Goal: Communication & Community: Connect with others

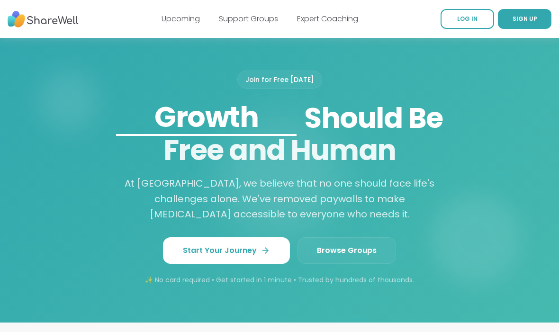
scroll to position [772, 0]
click at [352, 251] on link "Browse Groups" at bounding box center [346, 250] width 99 height 27
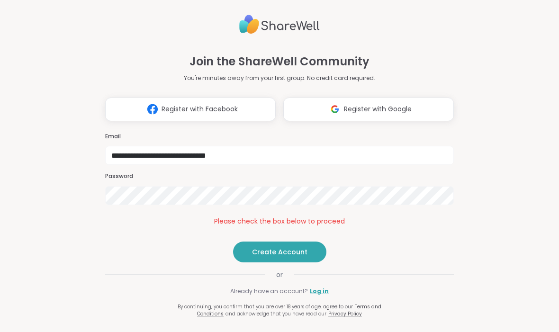
scroll to position [2, 0]
click at [300, 257] on span "Create Account" at bounding box center [279, 251] width 55 height 9
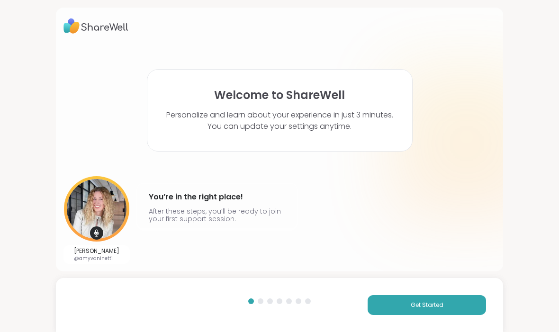
click at [414, 306] on span "Get Started" at bounding box center [427, 305] width 33 height 9
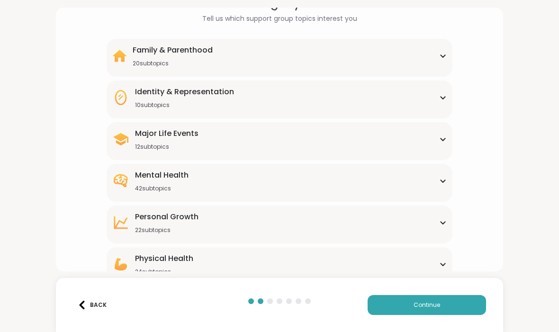
scroll to position [69, 0]
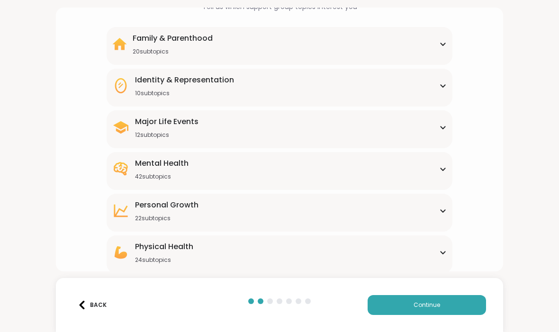
click at [168, 168] on div "Mental Health" at bounding box center [162, 163] width 54 height 11
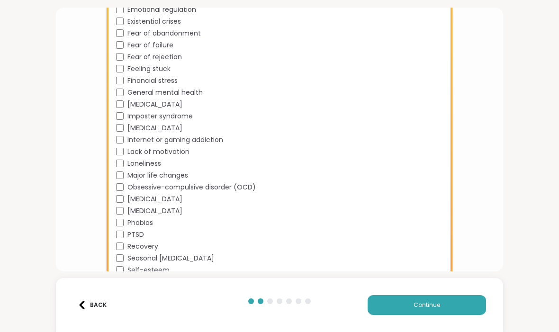
scroll to position [441, 0]
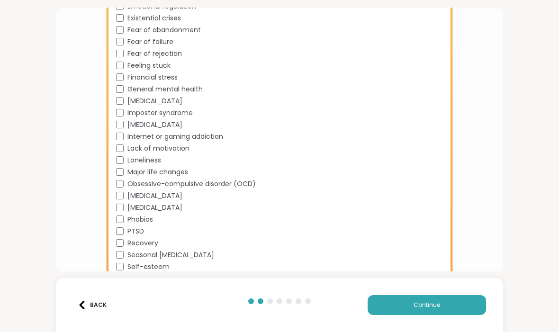
click at [126, 182] on div "Obsessive-compulsive disorder (OCD)" at bounding box center [281, 184] width 331 height 10
click at [129, 192] on span "Panic attacks" at bounding box center [154, 196] width 55 height 10
click at [125, 204] on div "Perfectionism" at bounding box center [281, 208] width 331 height 10
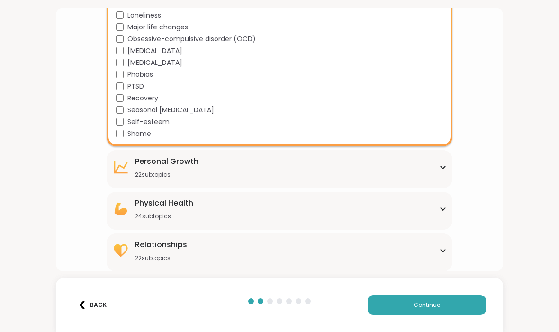
scroll to position [586, 0]
click at [412, 302] on button "Continue" at bounding box center [427, 305] width 118 height 20
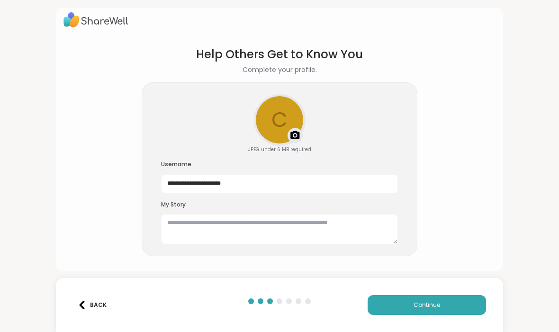
scroll to position [6, 0]
click at [200, 222] on textarea at bounding box center [279, 230] width 237 height 30
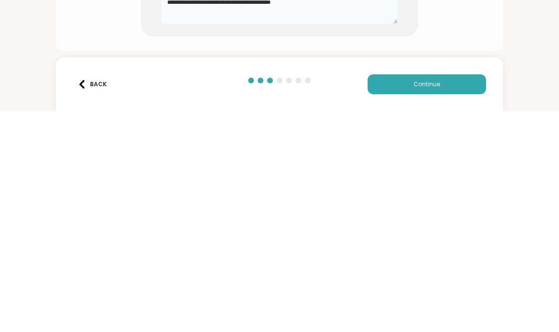
type textarea "**********"
click at [434, 301] on span "Continue" at bounding box center [427, 305] width 27 height 9
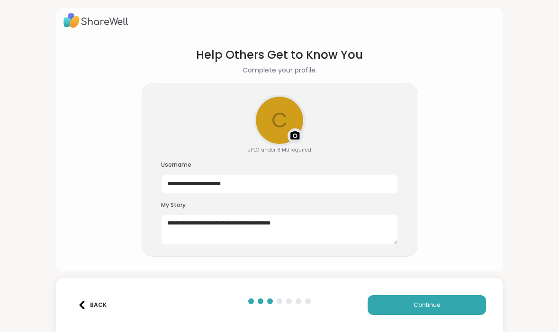
scroll to position [0, 0]
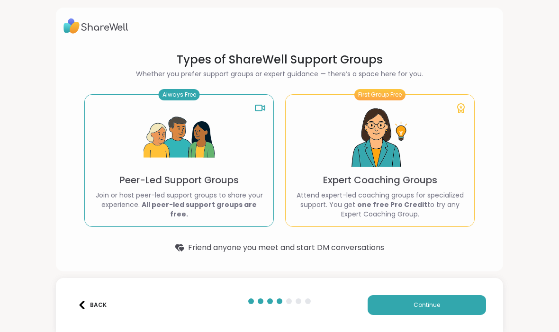
click at [423, 310] on button "Continue" at bounding box center [427, 305] width 118 height 20
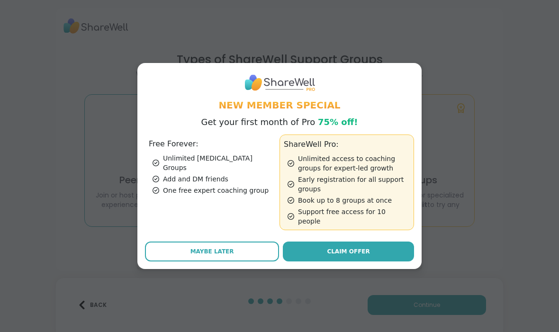
click at [255, 242] on button "Maybe Later" at bounding box center [212, 252] width 134 height 20
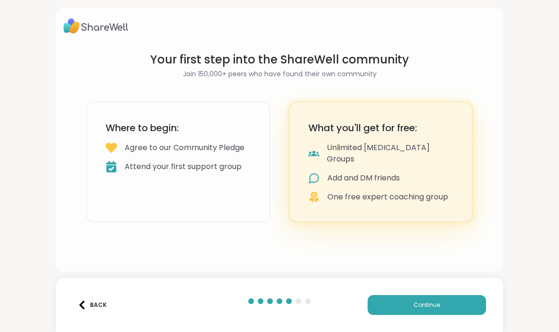
click at [408, 302] on button "Continue" at bounding box center [427, 305] width 118 height 20
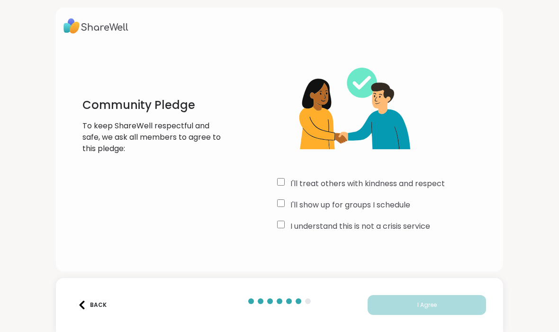
click at [290, 180] on div "I'll treat others with kindness and respect" at bounding box center [386, 183] width 218 height 11
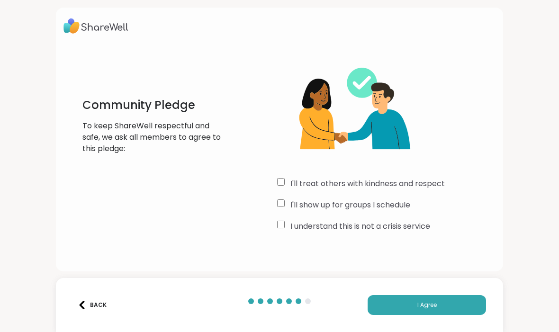
click at [441, 304] on button "I Agree" at bounding box center [427, 305] width 118 height 20
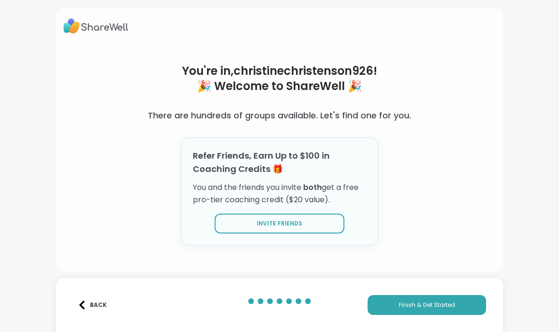
click at [420, 310] on button "Finish & Get Started" at bounding box center [427, 305] width 118 height 20
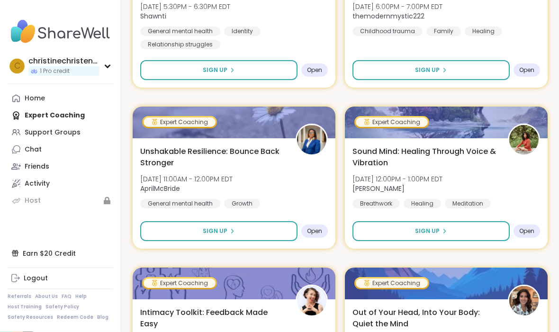
scroll to position [887, 0]
